Goal: Task Accomplishment & Management: Manage account settings

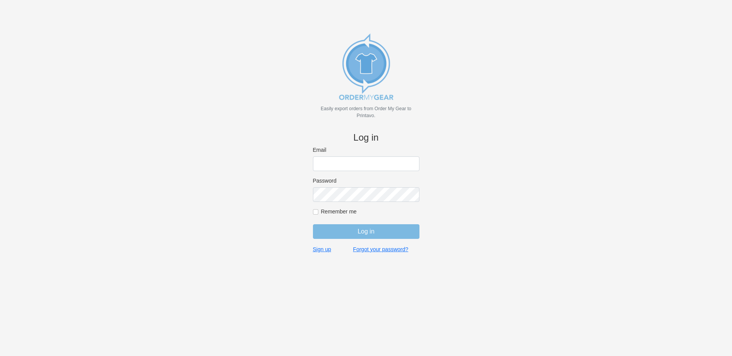
type input "[PERSON_NAME][EMAIL_ADDRESS][DOMAIN_NAME]"
click at [354, 234] on input "Log in" at bounding box center [366, 231] width 106 height 15
